Goal: Task Accomplishment & Management: Manage account settings

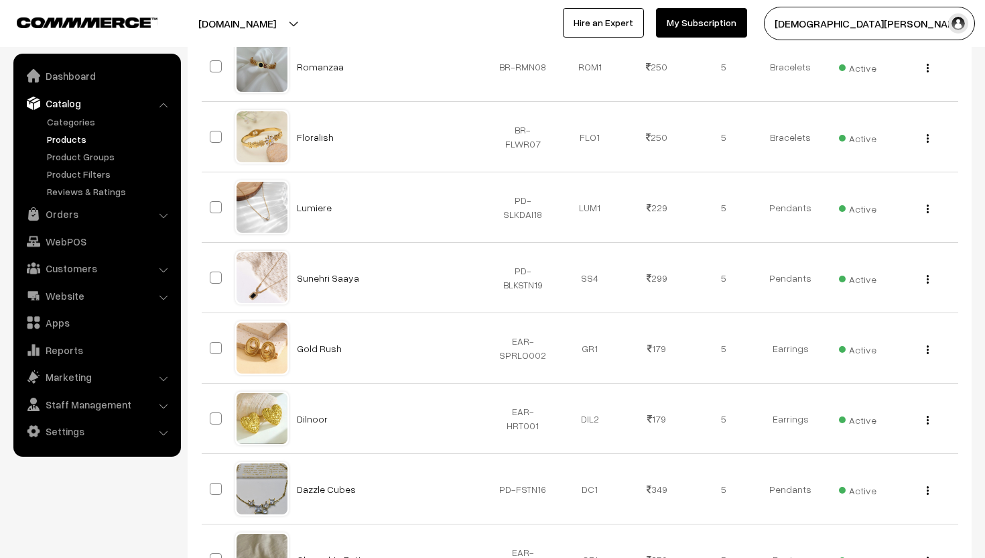
scroll to position [615, 0]
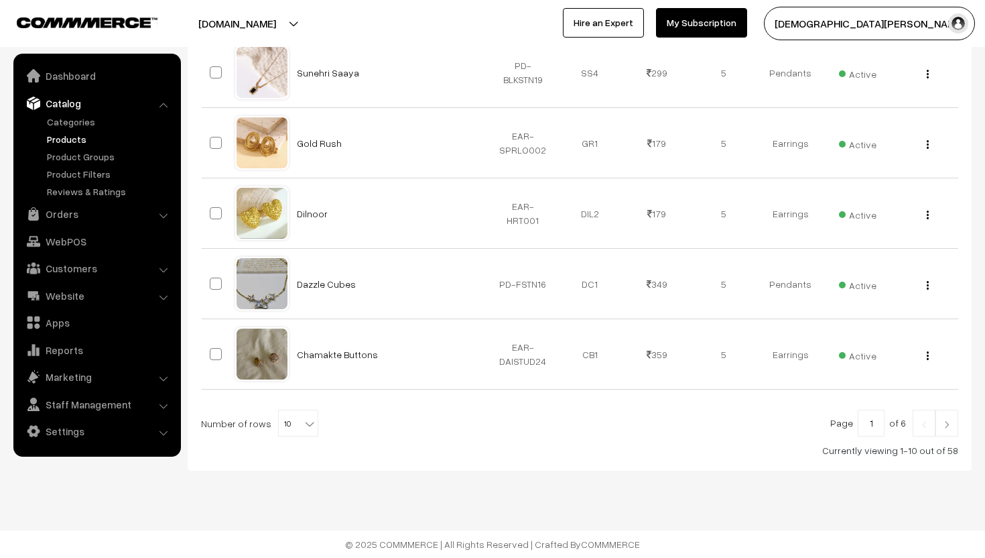
click at [906, 423] on span "of 6" at bounding box center [898, 422] width 17 height 11
click at [957, 424] on link at bounding box center [947, 423] width 23 height 27
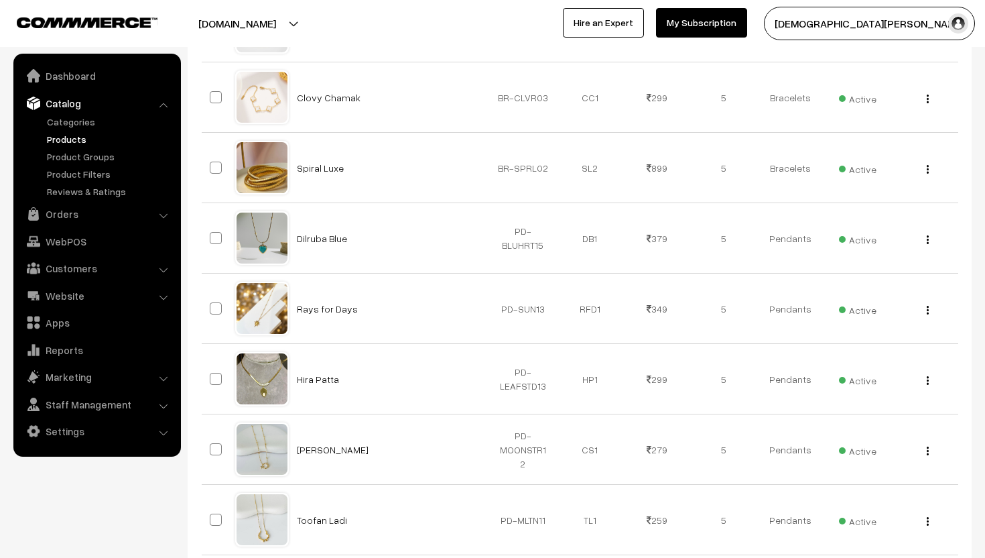
scroll to position [615, 0]
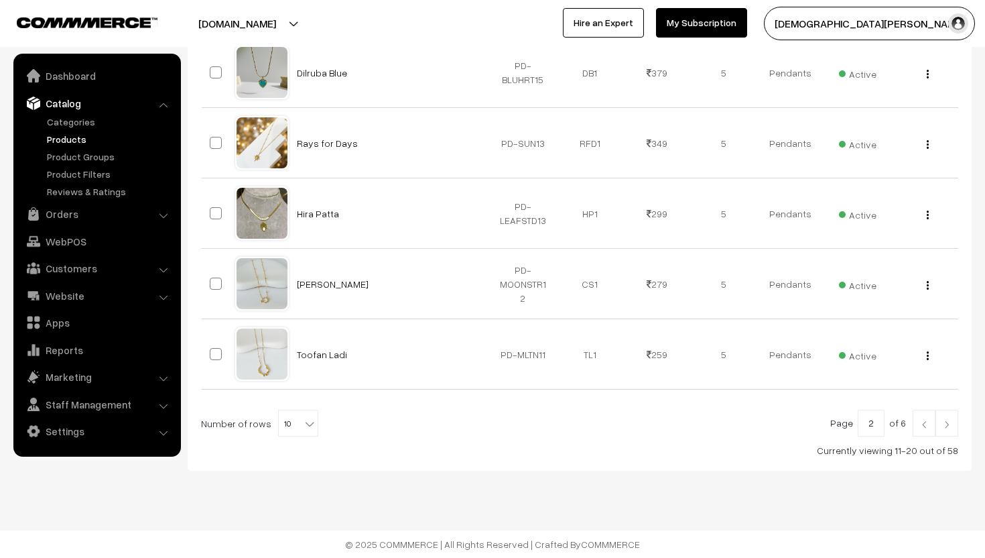
click at [953, 428] on link at bounding box center [947, 423] width 23 height 27
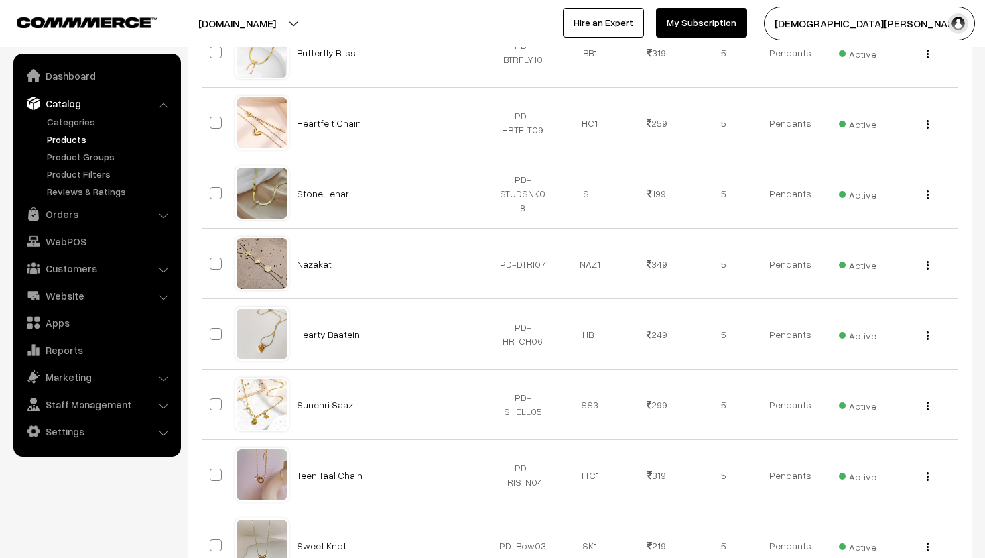
scroll to position [615, 0]
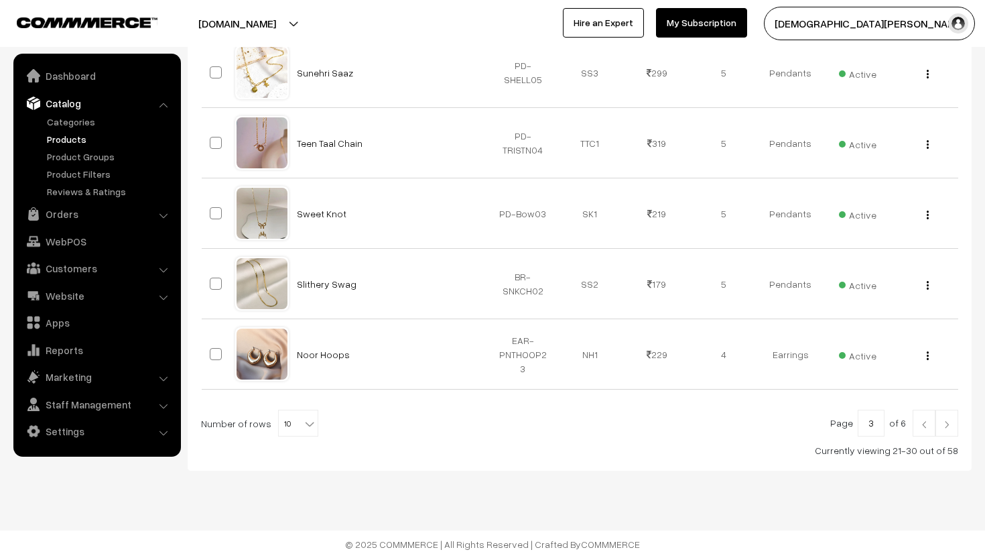
click at [947, 420] on img at bounding box center [947, 424] width 12 height 8
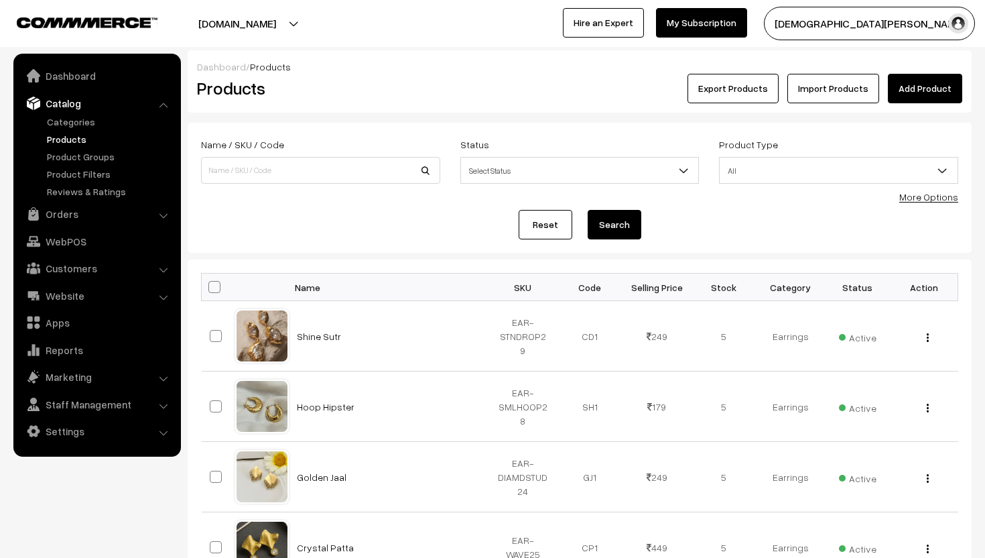
scroll to position [615, 0]
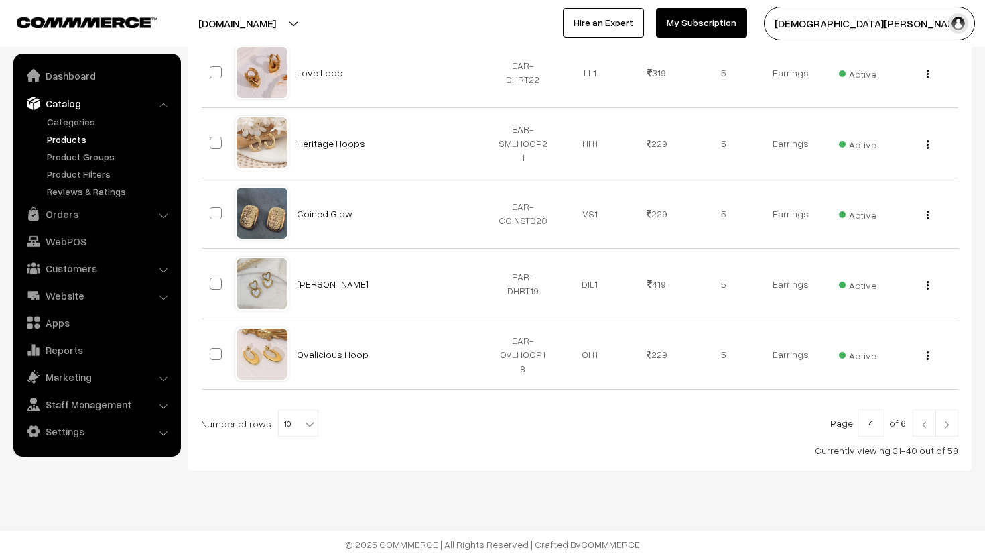
click at [947, 431] on link at bounding box center [947, 423] width 23 height 27
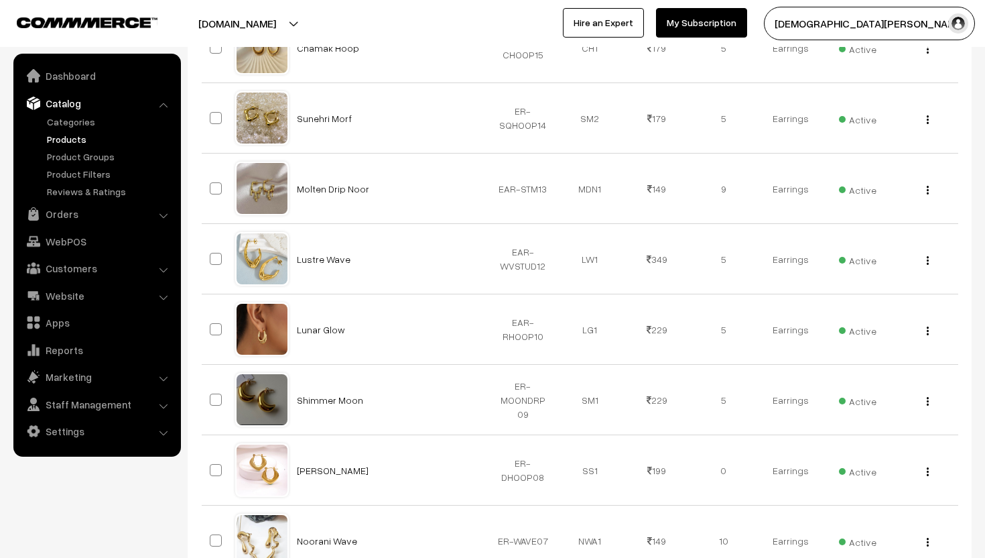
scroll to position [615, 0]
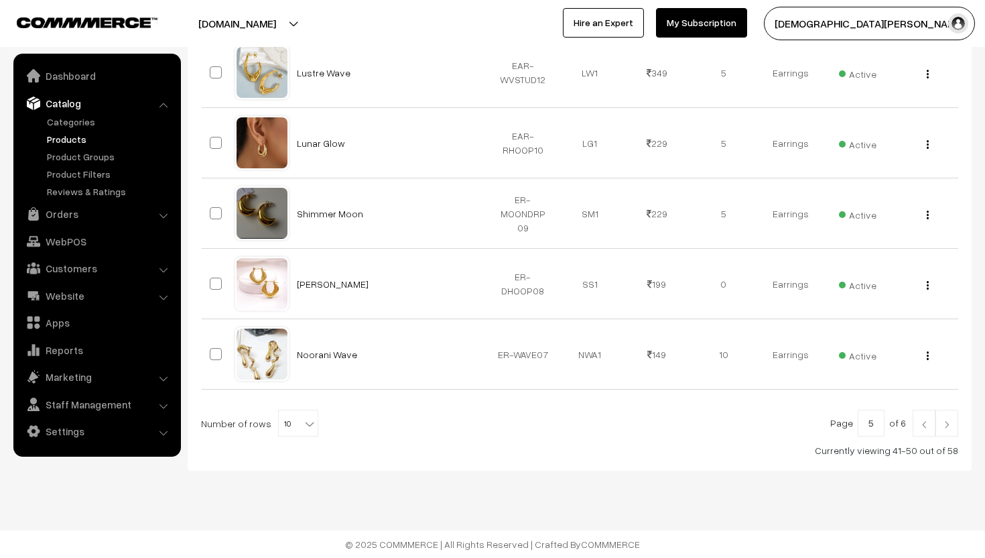
click at [947, 442] on div "Page 5 of 6 Number of rows 10 20 30 40 50 60 70 80 90 100 10 Currently viewing …" at bounding box center [580, 434] width 758 height 48
click at [947, 424] on img at bounding box center [947, 424] width 12 height 8
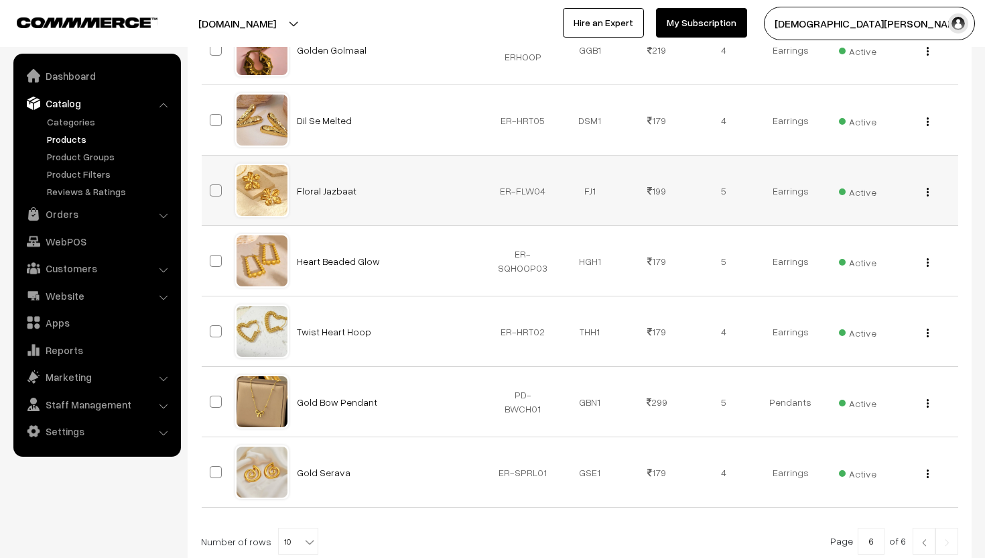
scroll to position [390, 0]
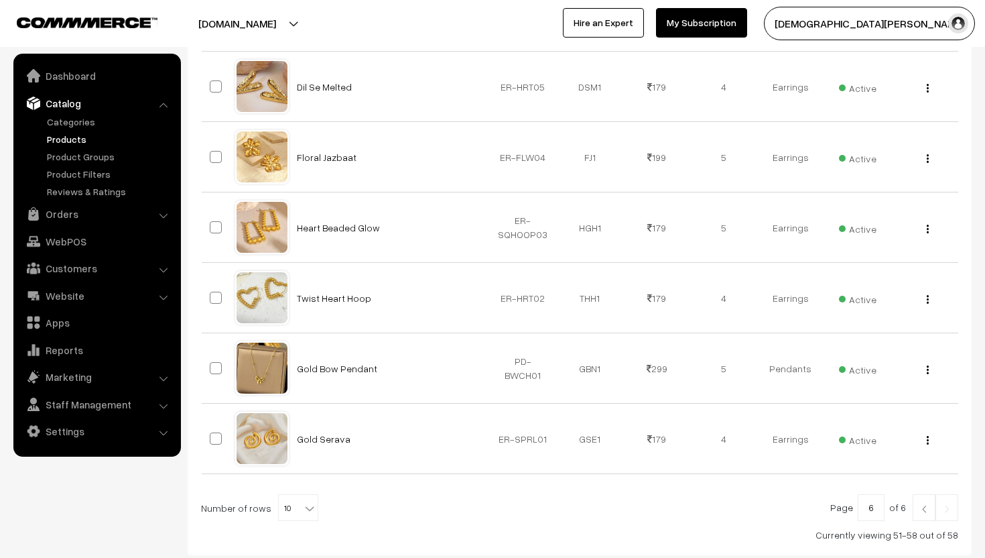
click at [922, 511] on img at bounding box center [924, 509] width 12 height 8
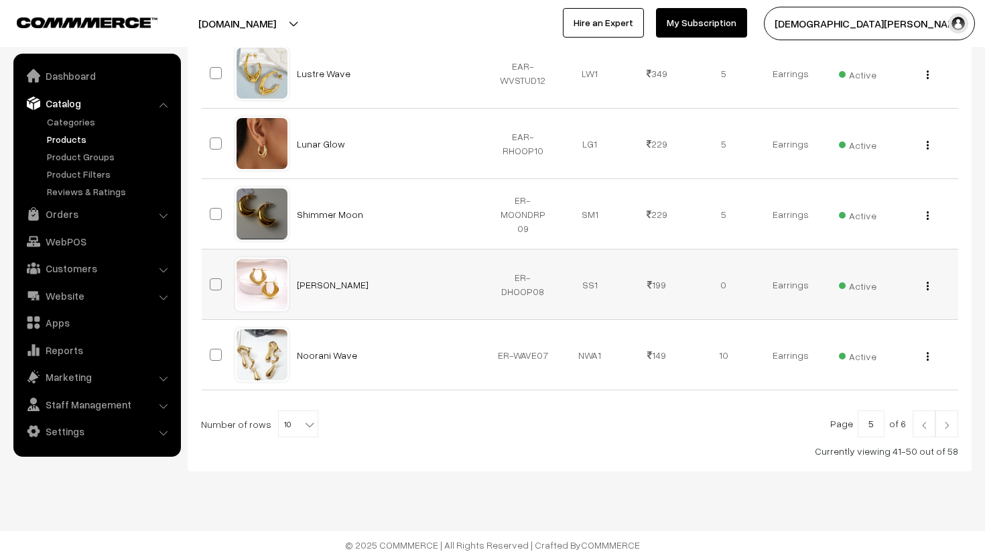
scroll to position [615, 0]
click at [950, 424] on img at bounding box center [947, 424] width 12 height 8
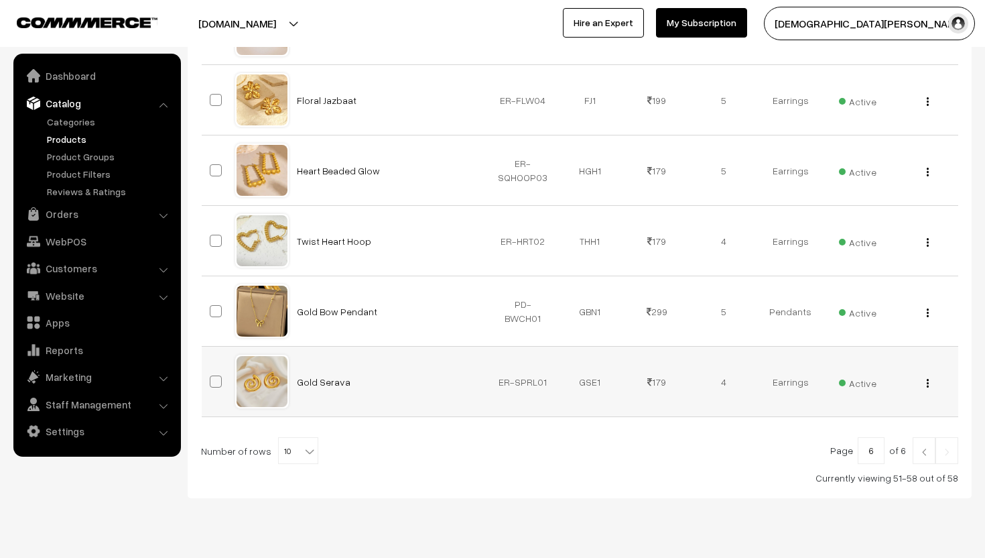
scroll to position [475, 0]
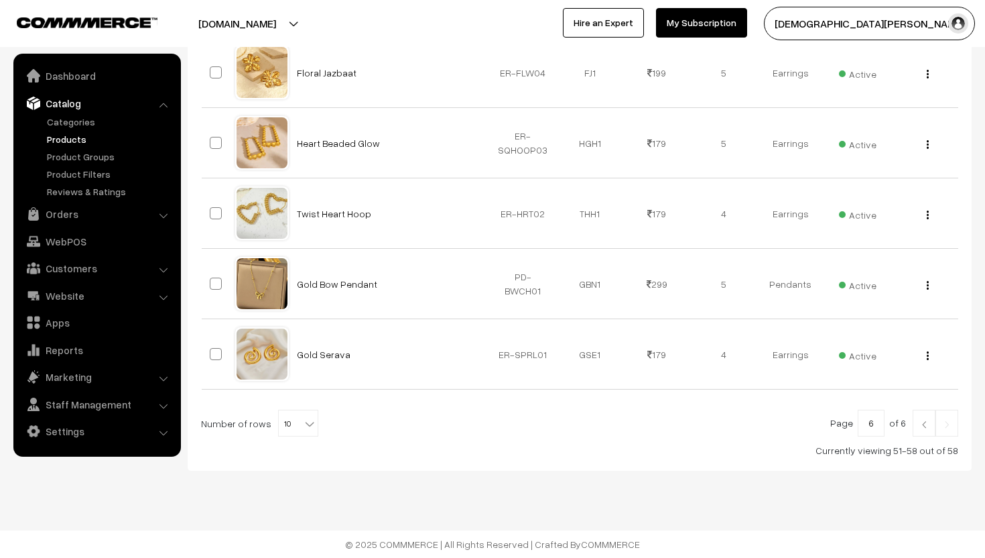
click at [929, 424] on img at bounding box center [924, 424] width 12 height 8
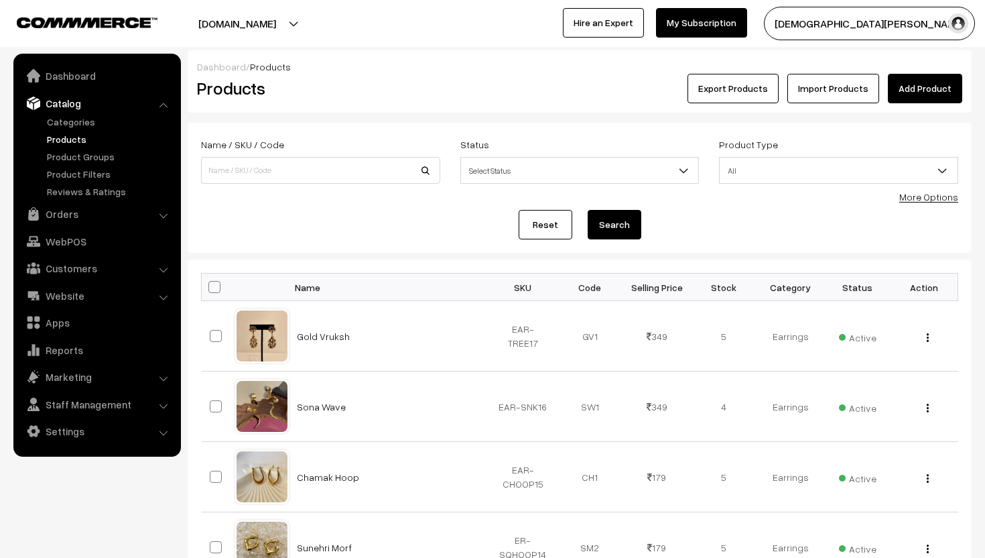
scroll to position [615, 0]
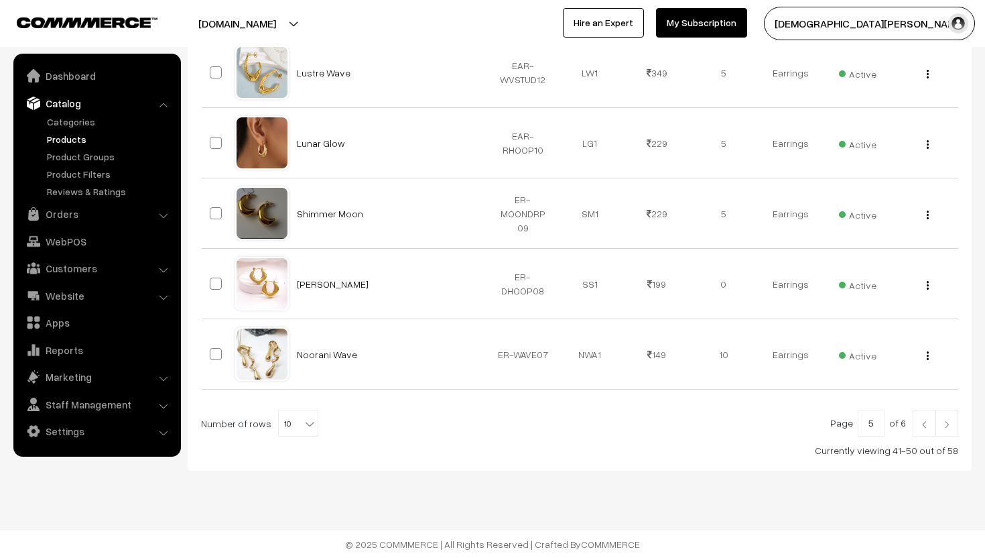
click at [926, 434] on link at bounding box center [924, 423] width 23 height 27
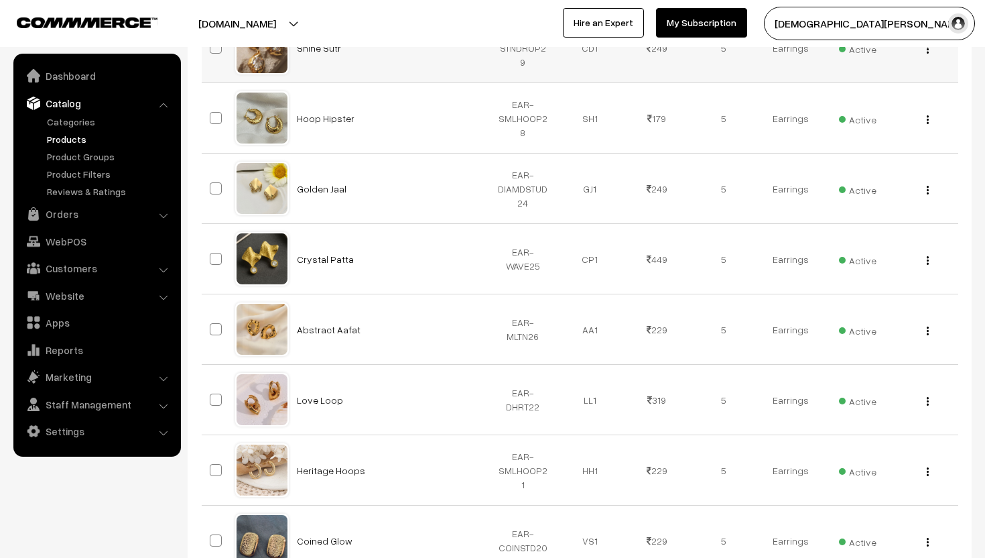
scroll to position [231, 0]
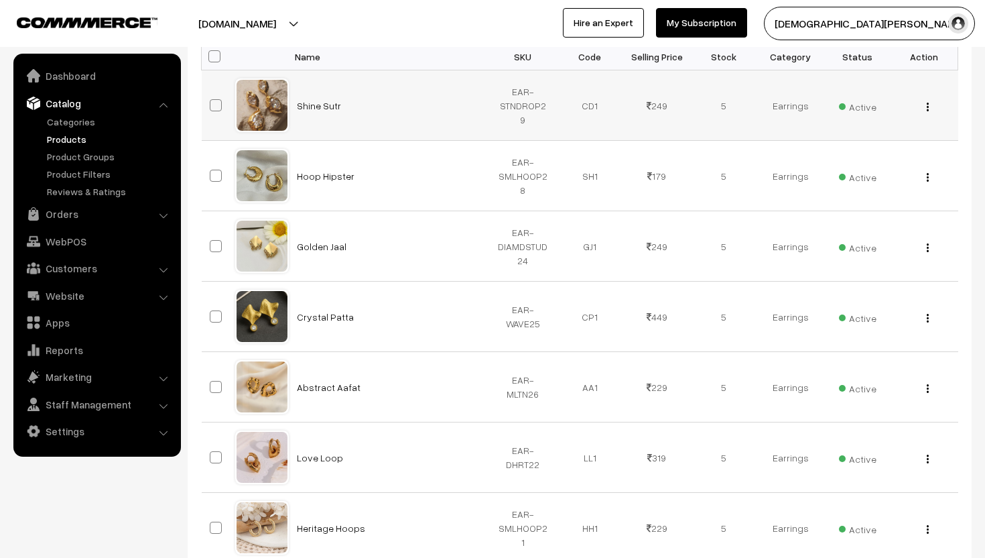
click at [929, 107] on button "button" at bounding box center [927, 106] width 3 height 11
click at [869, 154] on link "Edit" at bounding box center [868, 155] width 114 height 29
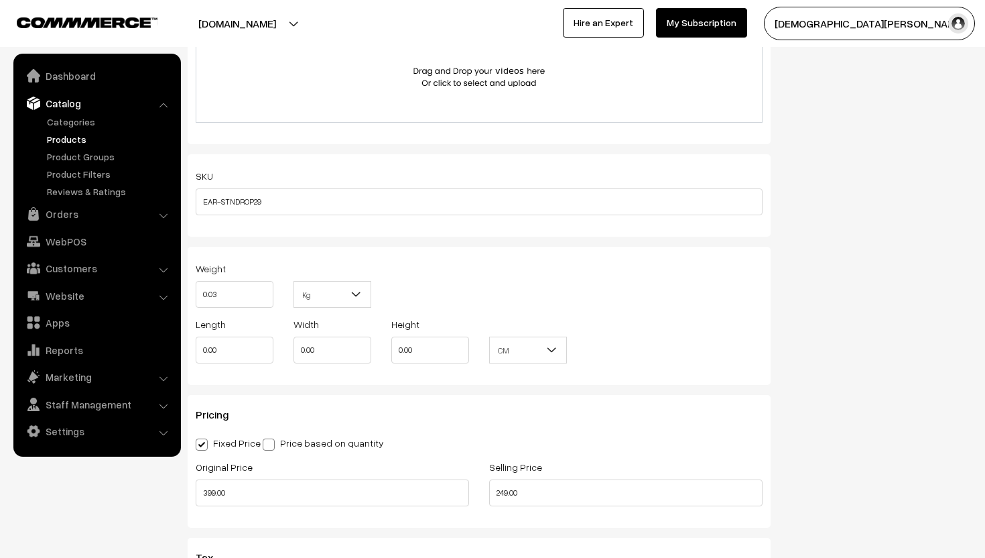
scroll to position [969, 0]
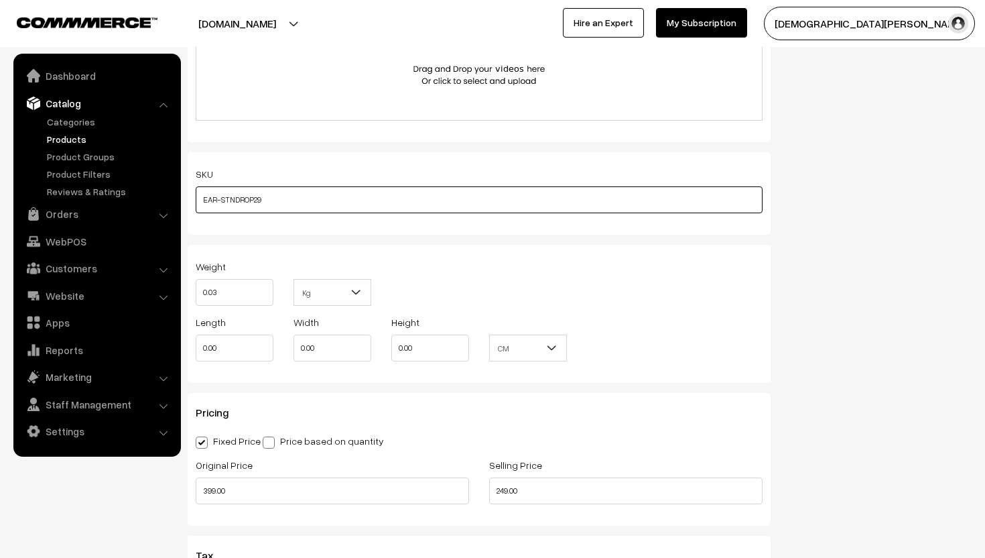
click at [274, 196] on input "EAR-STNDROP29" at bounding box center [479, 199] width 567 height 27
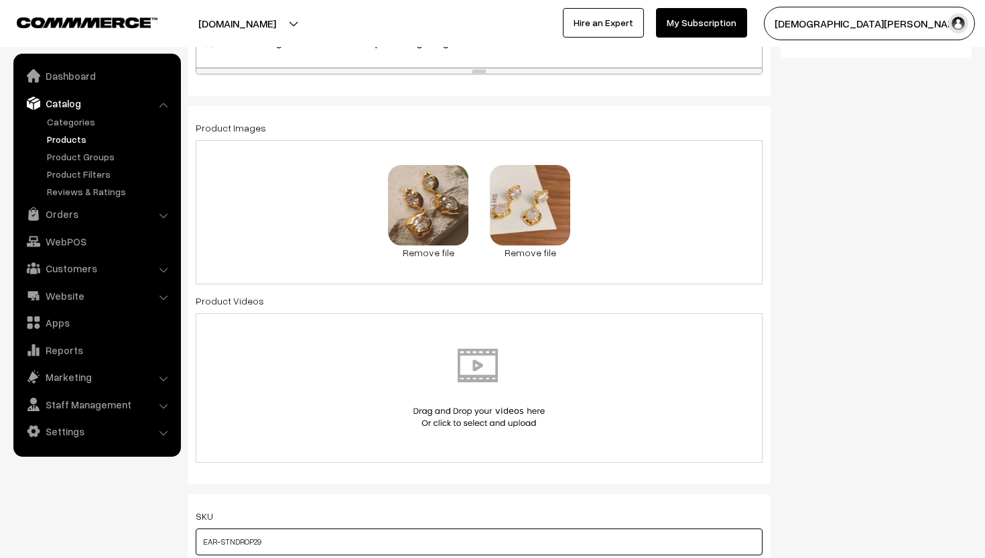
scroll to position [0, 0]
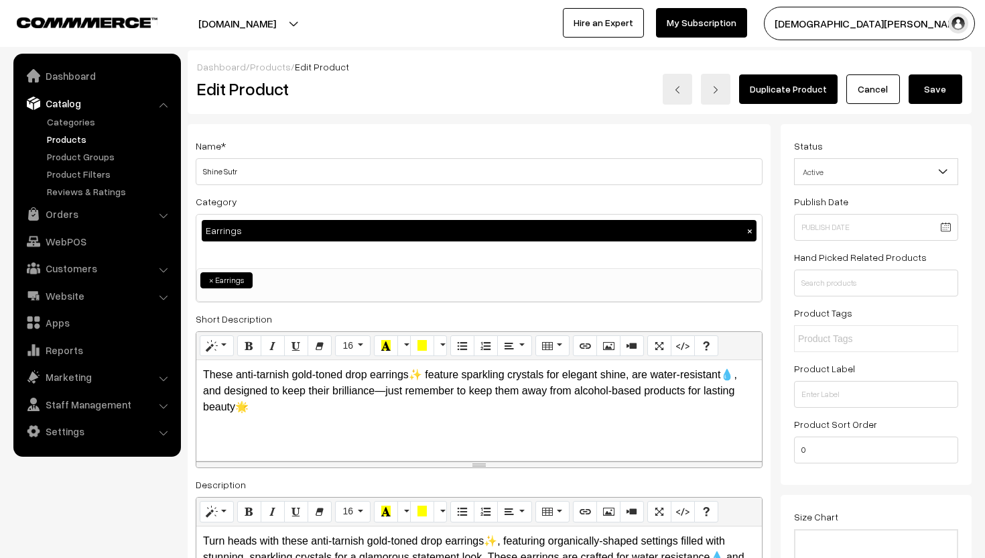
click at [942, 95] on button "Save" at bounding box center [936, 88] width 54 height 29
